Goal: Navigation & Orientation: Find specific page/section

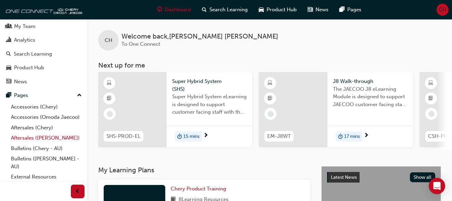
scroll to position [15, 0]
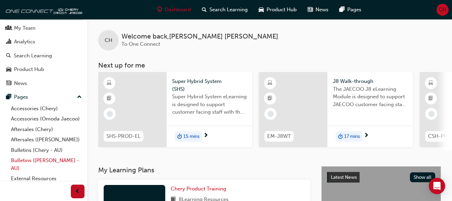
click at [28, 167] on link "Bulletins ([PERSON_NAME] - AU)" at bounding box center [46, 165] width 76 height 18
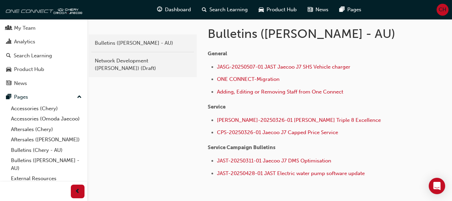
scroll to position [126, 0]
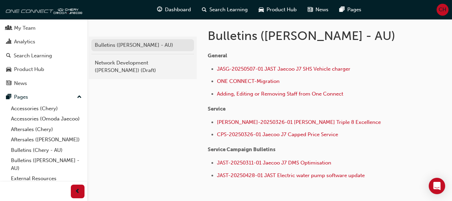
click at [145, 49] on div "Bulletins ([PERSON_NAME] - AU)" at bounding box center [143, 45] width 96 height 8
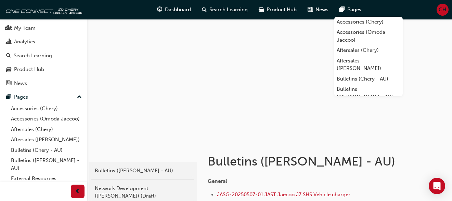
click at [351, 8] on span "Pages" at bounding box center [354, 10] width 14 height 8
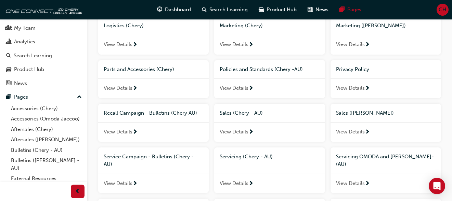
scroll to position [250, 0]
click at [349, 134] on span "View Details" at bounding box center [350, 132] width 29 height 8
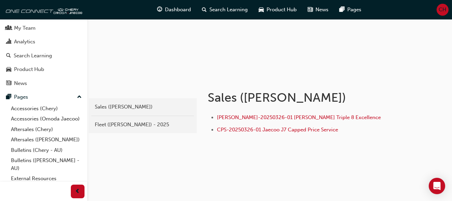
scroll to position [63, 0]
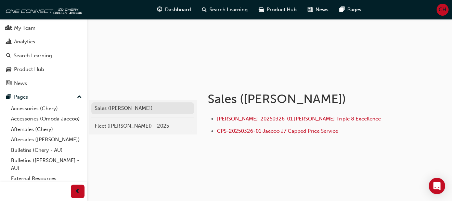
click at [131, 107] on div "Sales ([PERSON_NAME])" at bounding box center [143, 109] width 96 height 8
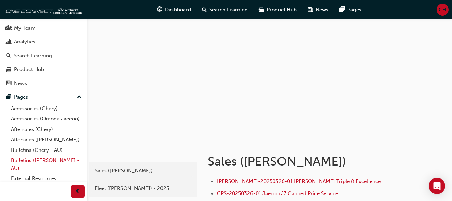
click at [27, 169] on link "Bulletins ([PERSON_NAME] - AU)" at bounding box center [46, 165] width 76 height 18
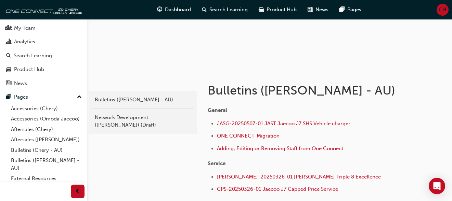
scroll to position [79, 0]
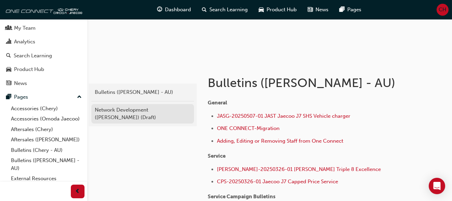
click at [151, 114] on div "Network Development ([PERSON_NAME]) (Draft)" at bounding box center [143, 113] width 96 height 15
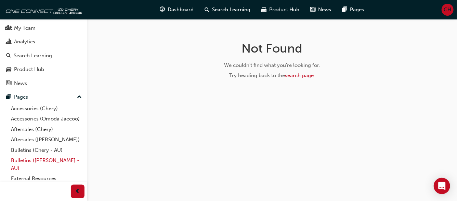
click at [20, 173] on link "Bulletins ([PERSON_NAME] - AU)" at bounding box center [46, 165] width 76 height 18
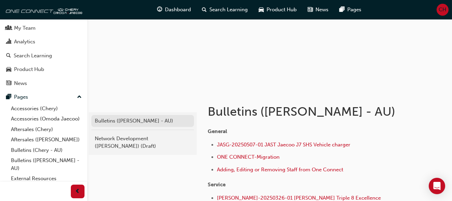
scroll to position [51, 0]
click at [150, 123] on div "Bulletins ([PERSON_NAME] - AU)" at bounding box center [143, 121] width 96 height 8
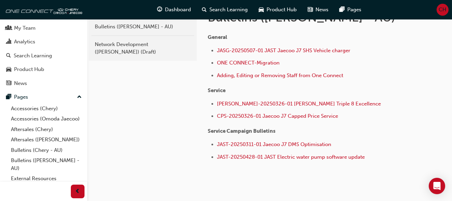
scroll to position [144, 0]
